Goal: Navigation & Orientation: Find specific page/section

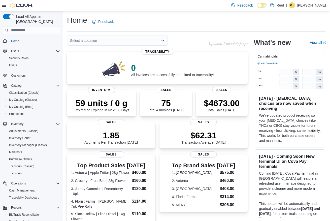
click at [32, 38] on span "Home" at bounding box center [34, 41] width 51 height 6
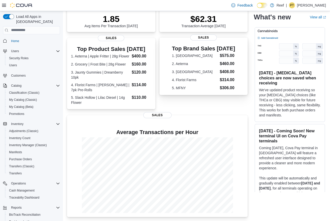
scroll to position [120, 0]
